Goal: Information Seeking & Learning: Learn about a topic

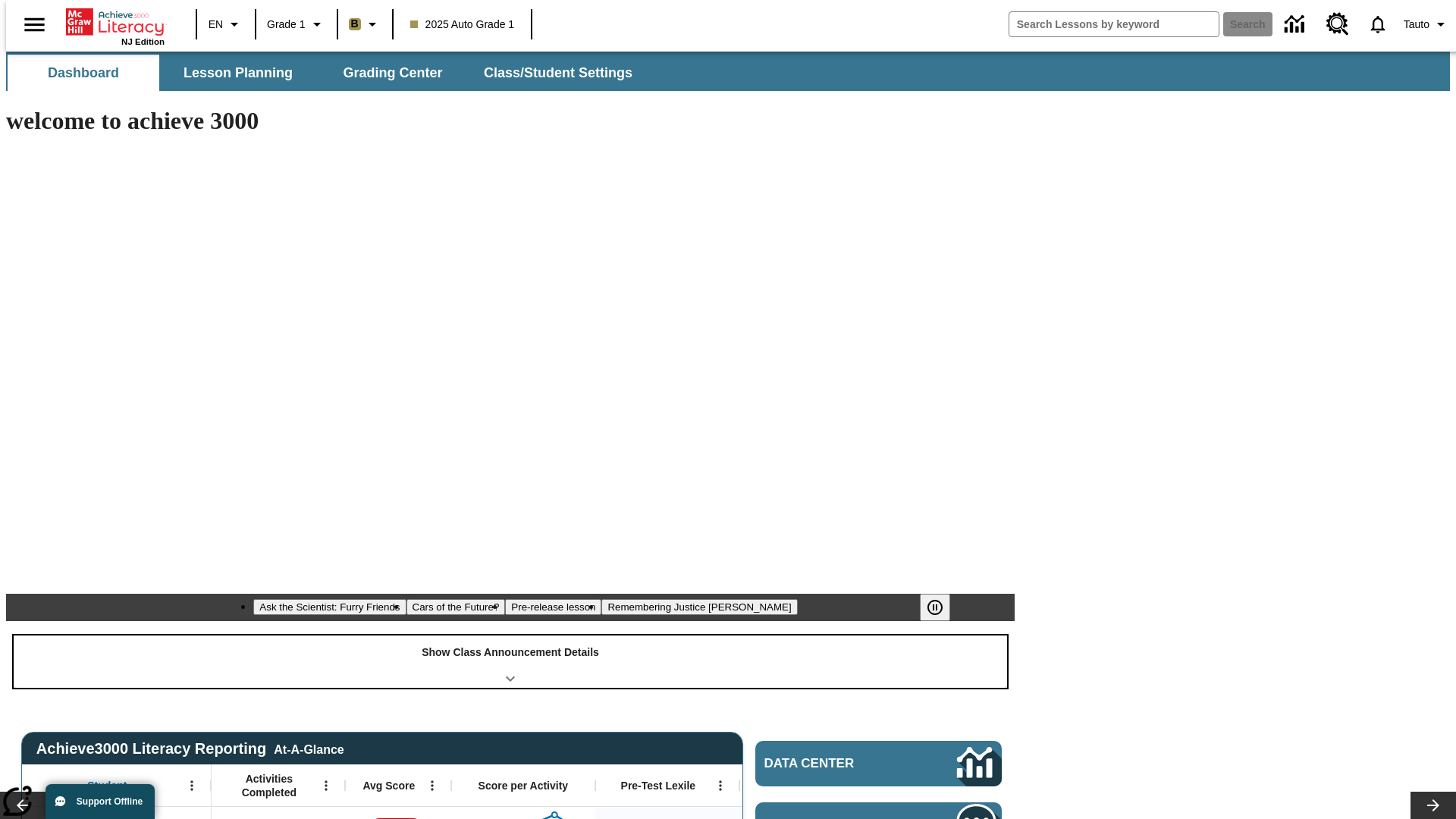
click at [511, 636] on div "Show Class Announcement Details" at bounding box center [510, 662] width 993 height 52
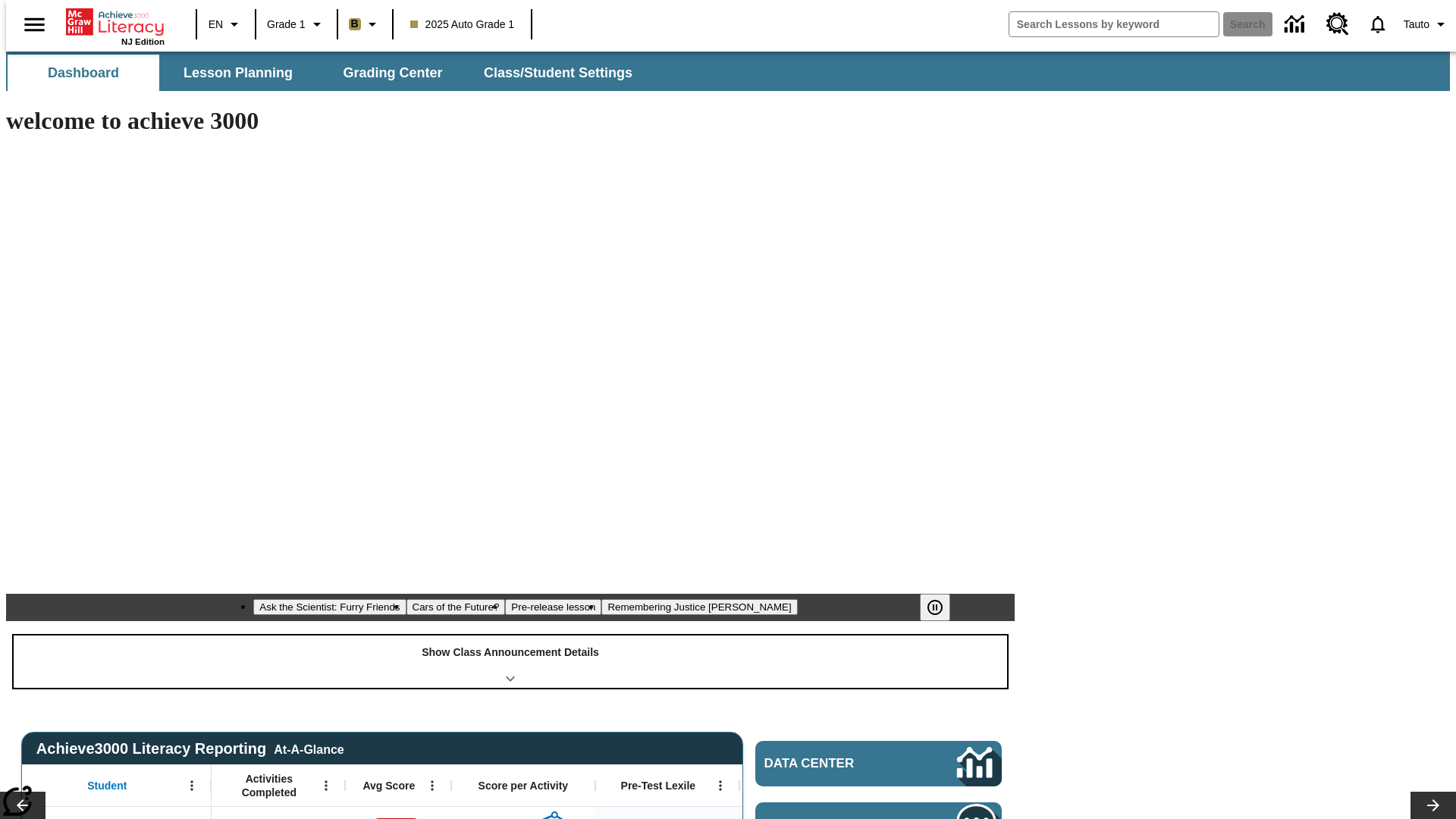
click at [511, 636] on div "Show Class Announcement Details" at bounding box center [510, 662] width 993 height 52
